Goal: Transaction & Acquisition: Book appointment/travel/reservation

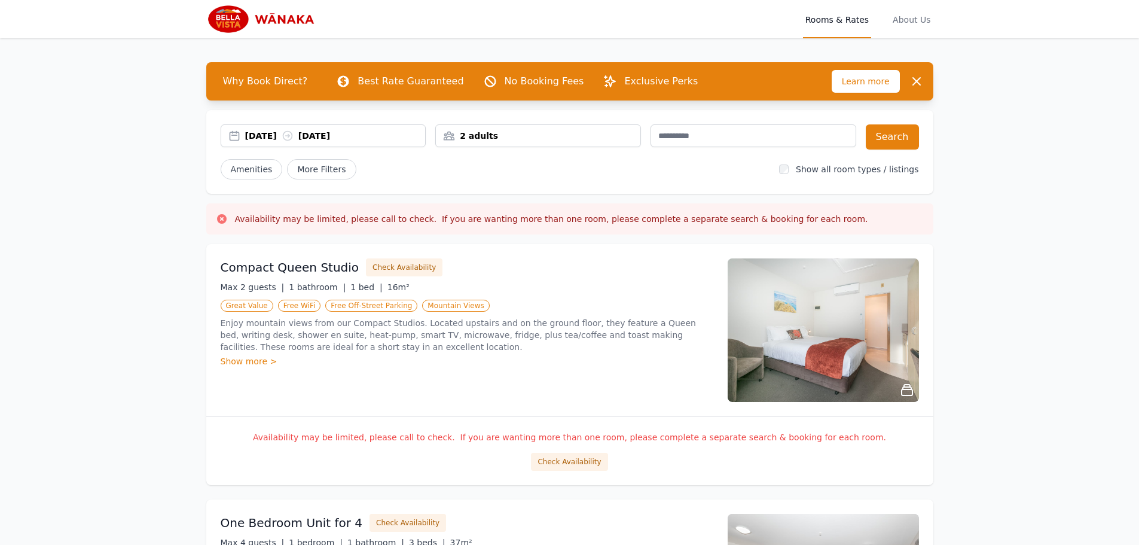
click at [281, 139] on div "[DATE] [DATE]" at bounding box center [335, 136] width 181 height 12
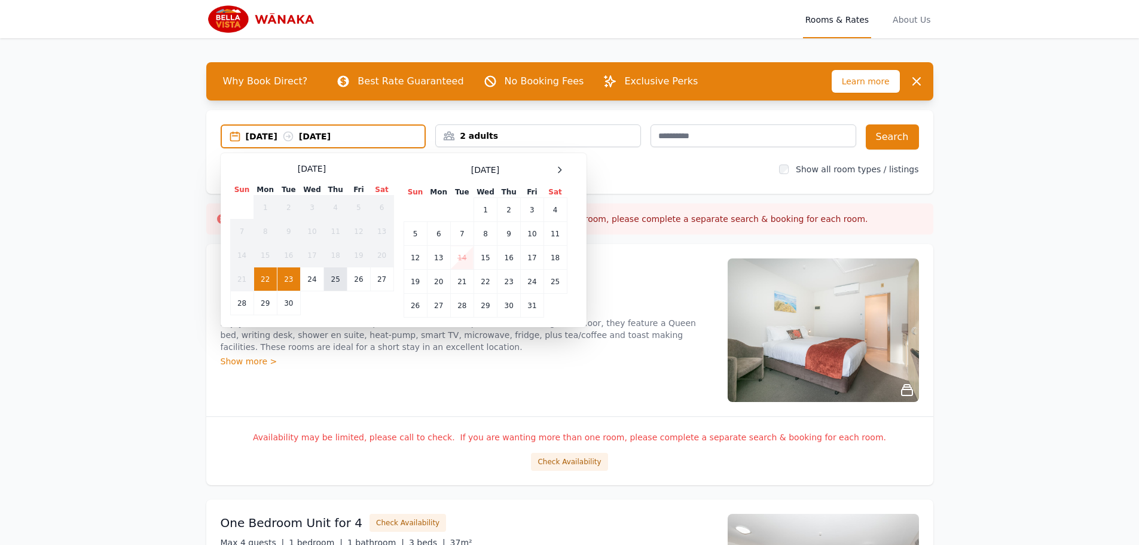
click at [334, 282] on td "25" at bounding box center [335, 279] width 23 height 24
click at [378, 281] on td "27" at bounding box center [381, 279] width 23 height 24
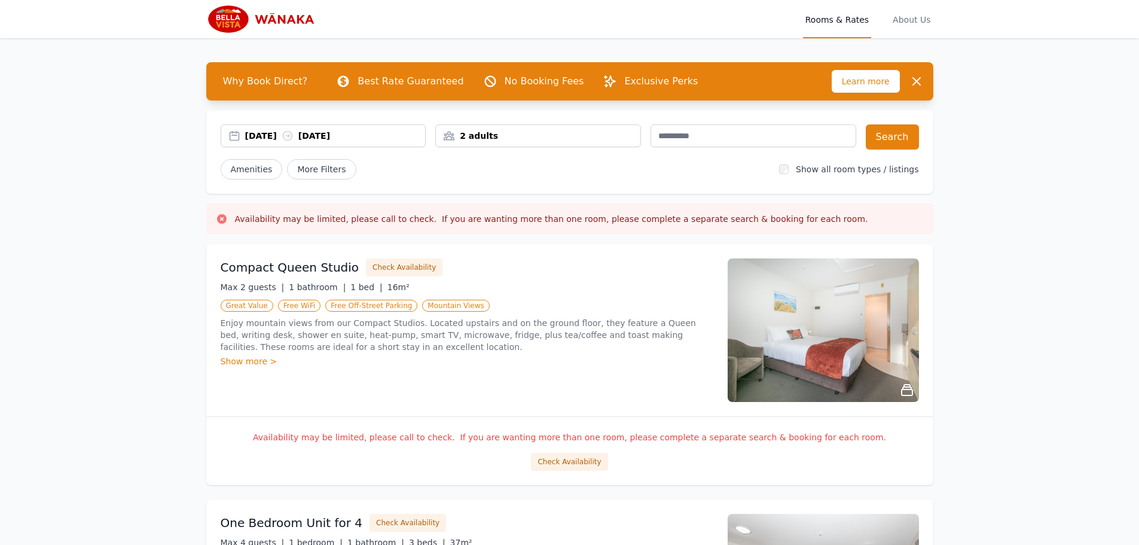
click at [492, 136] on div "2 adults" at bounding box center [538, 136] width 205 height 12
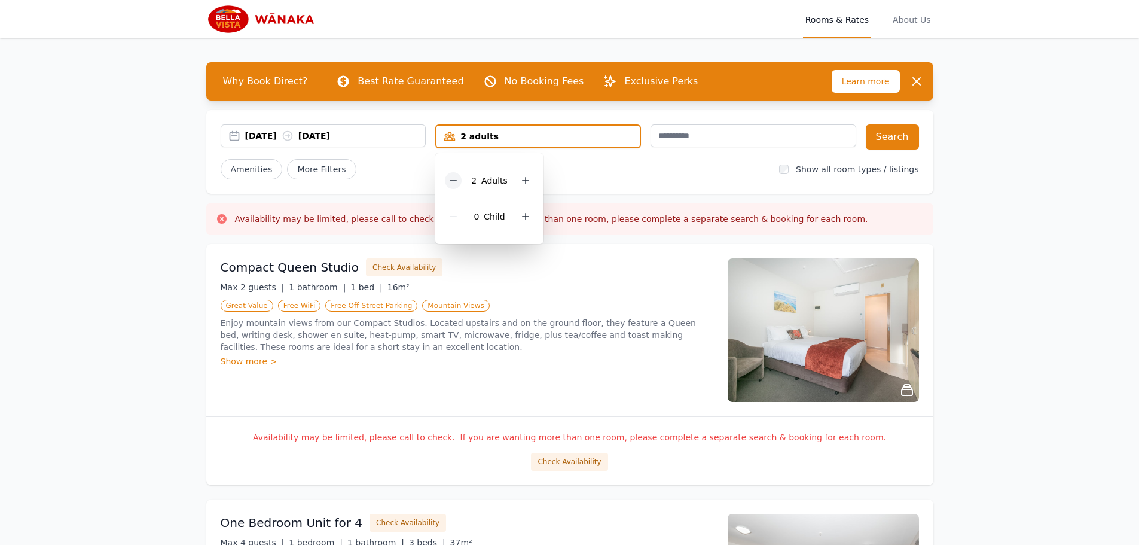
click at [454, 178] on icon at bounding box center [454, 181] width 10 height 10
click at [519, 217] on icon at bounding box center [522, 217] width 10 height 10
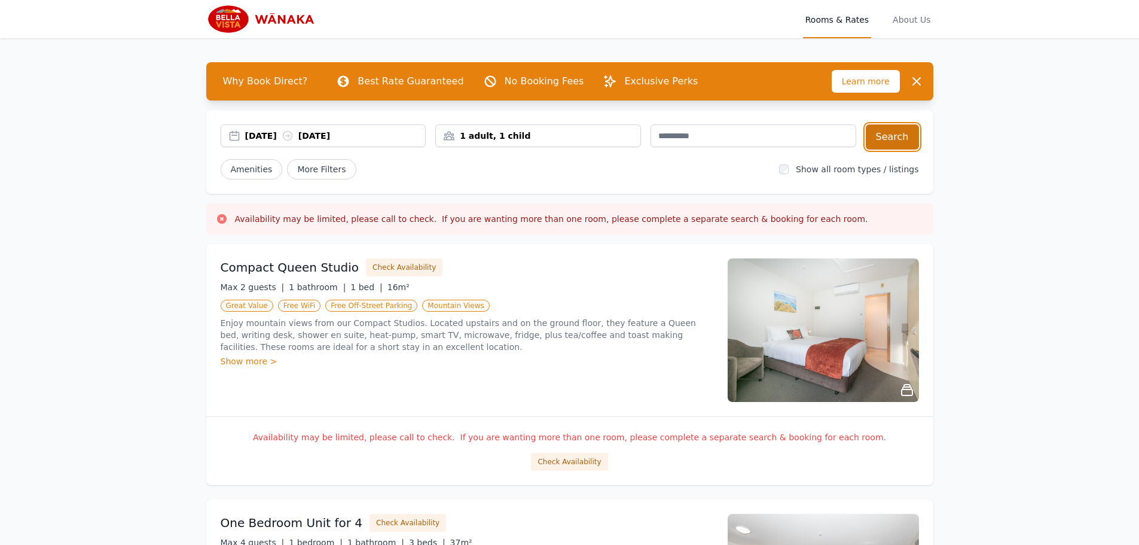
click at [891, 142] on button "Search" at bounding box center [892, 136] width 53 height 25
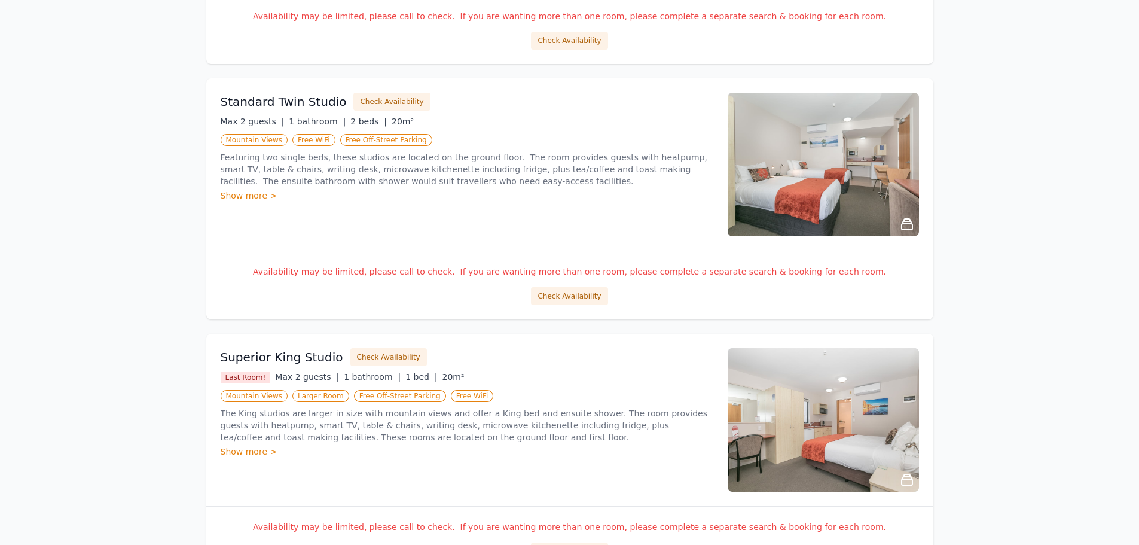
scroll to position [897, 0]
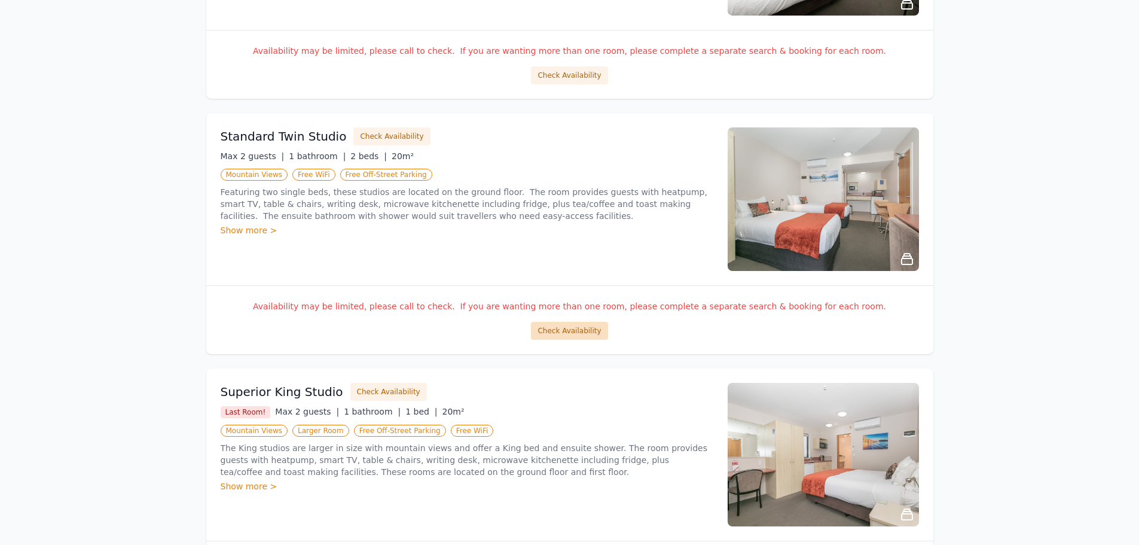
click at [586, 330] on button "Check Availability" at bounding box center [569, 331] width 77 height 18
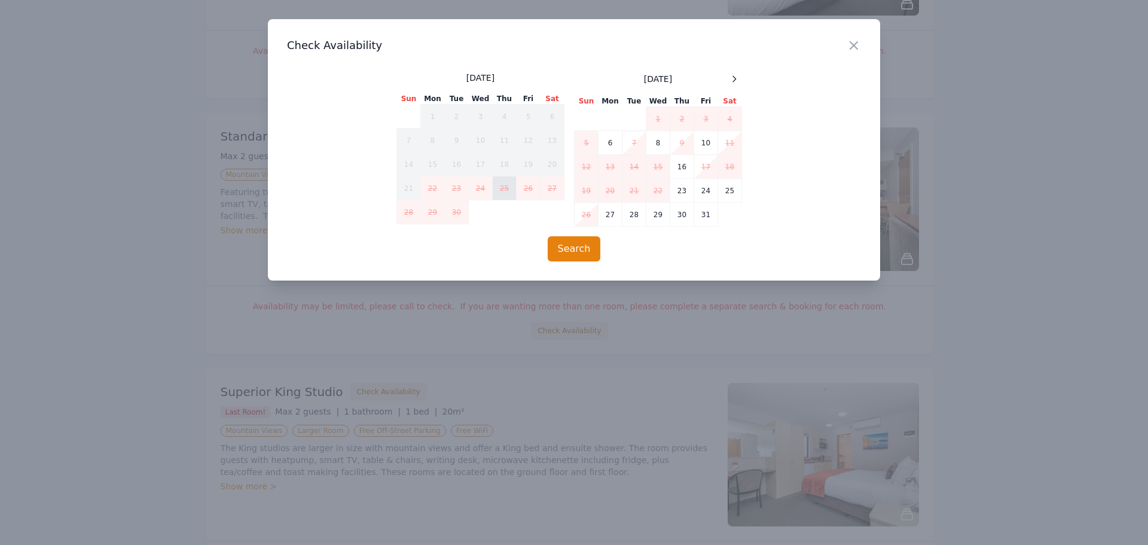
click at [505, 186] on td "25" at bounding box center [505, 188] width 24 height 24
click at [844, 54] on div "Close Check Availability [DATE] Sun Mon Tue Wed Thu Fri Sat 1 2 3 4 5 6 7 8 9 1…" at bounding box center [574, 149] width 612 height 261
click at [851, 47] on icon "button" at bounding box center [854, 45] width 14 height 14
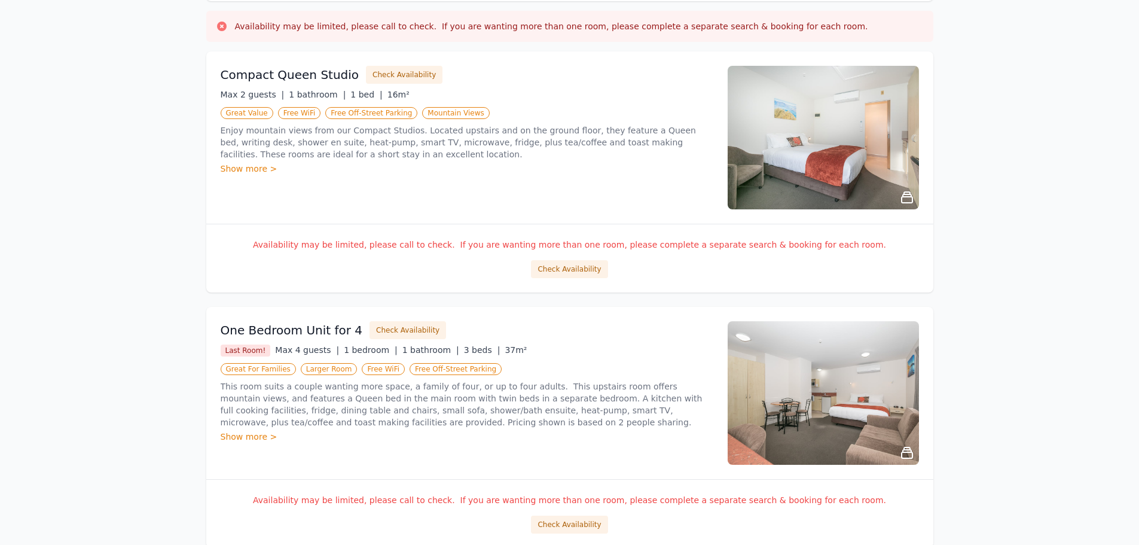
scroll to position [0, 0]
